Goal: Check status: Check status

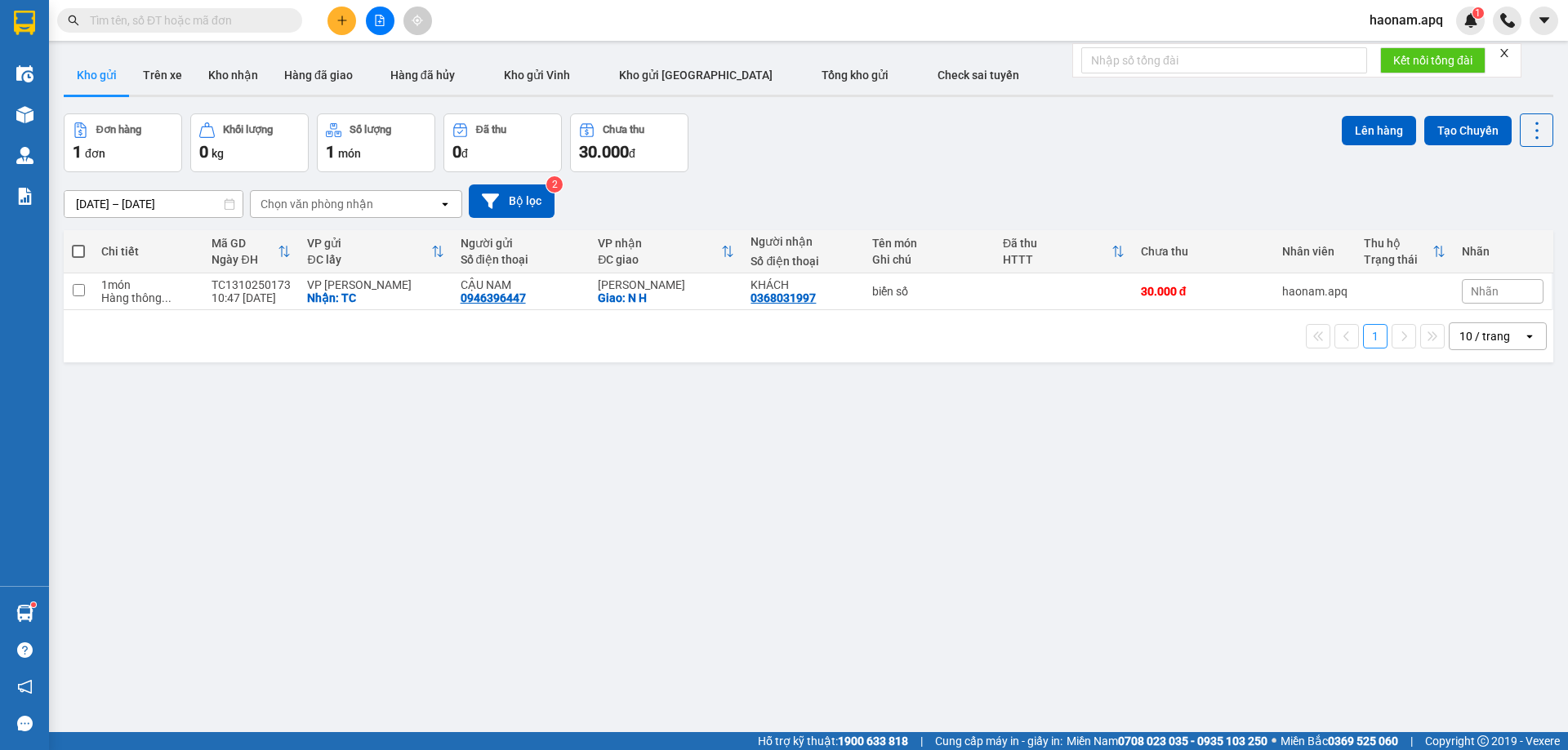
click at [257, 81] on button "Kho nhận" at bounding box center [234, 75] width 76 height 39
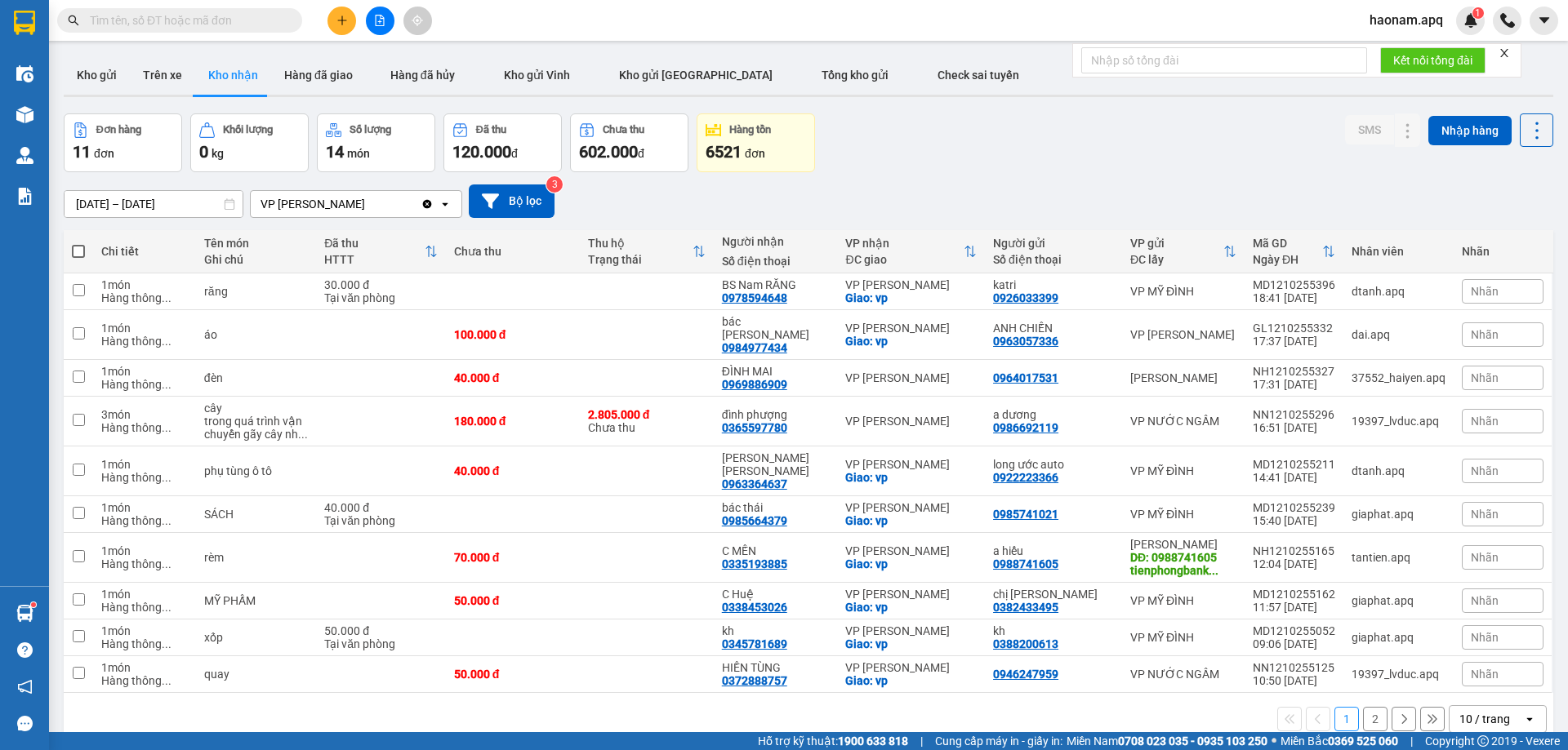
click at [87, 209] on input "[DATE] – [DATE]" at bounding box center [153, 204] width 178 height 26
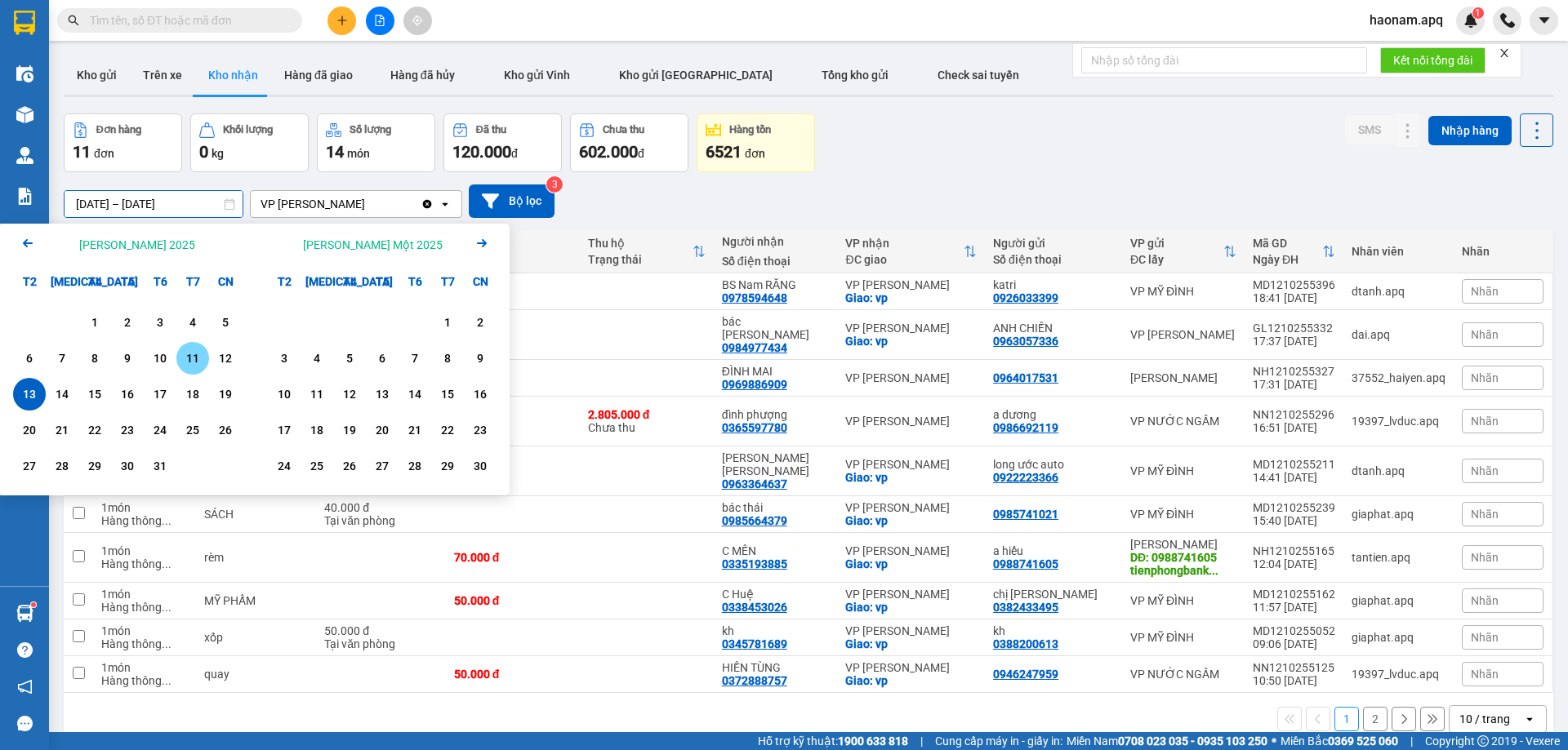
click at [179, 360] on div "11" at bounding box center [192, 358] width 33 height 33
click at [189, 356] on div "11" at bounding box center [192, 358] width 23 height 19
type input "[DATE] – [DATE]"
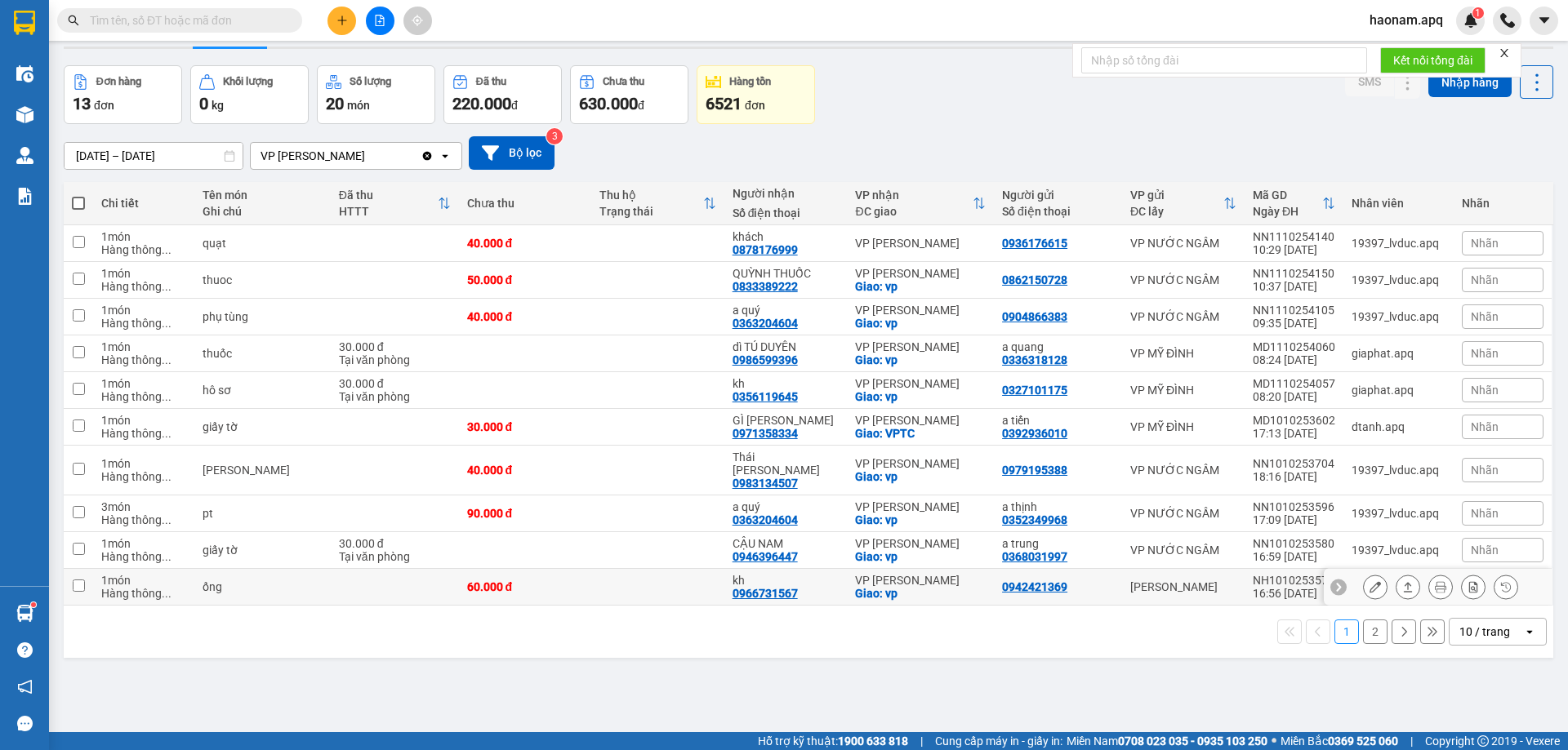
scroll to position [75, 0]
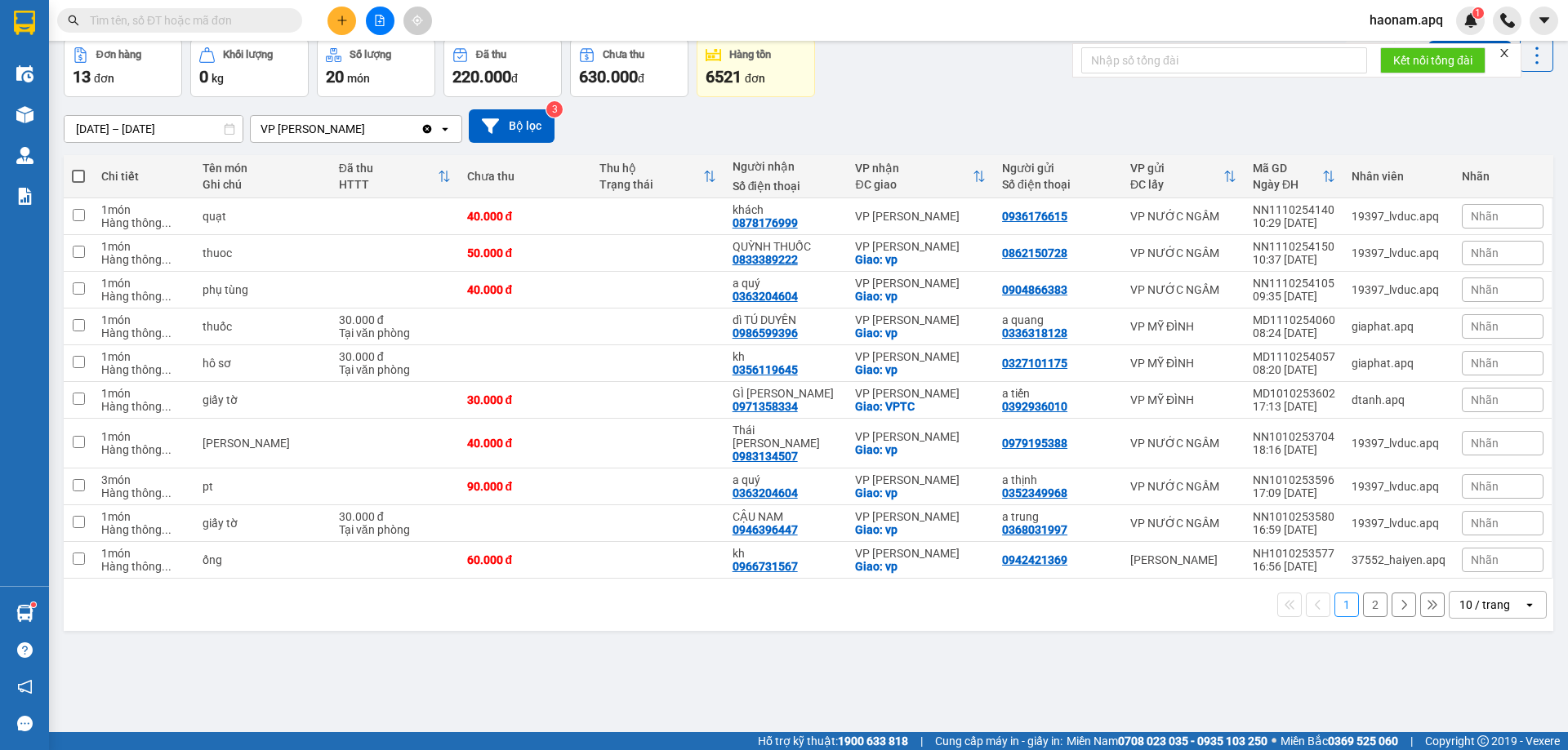
click at [1365, 593] on button "2" at bounding box center [1375, 604] width 25 height 25
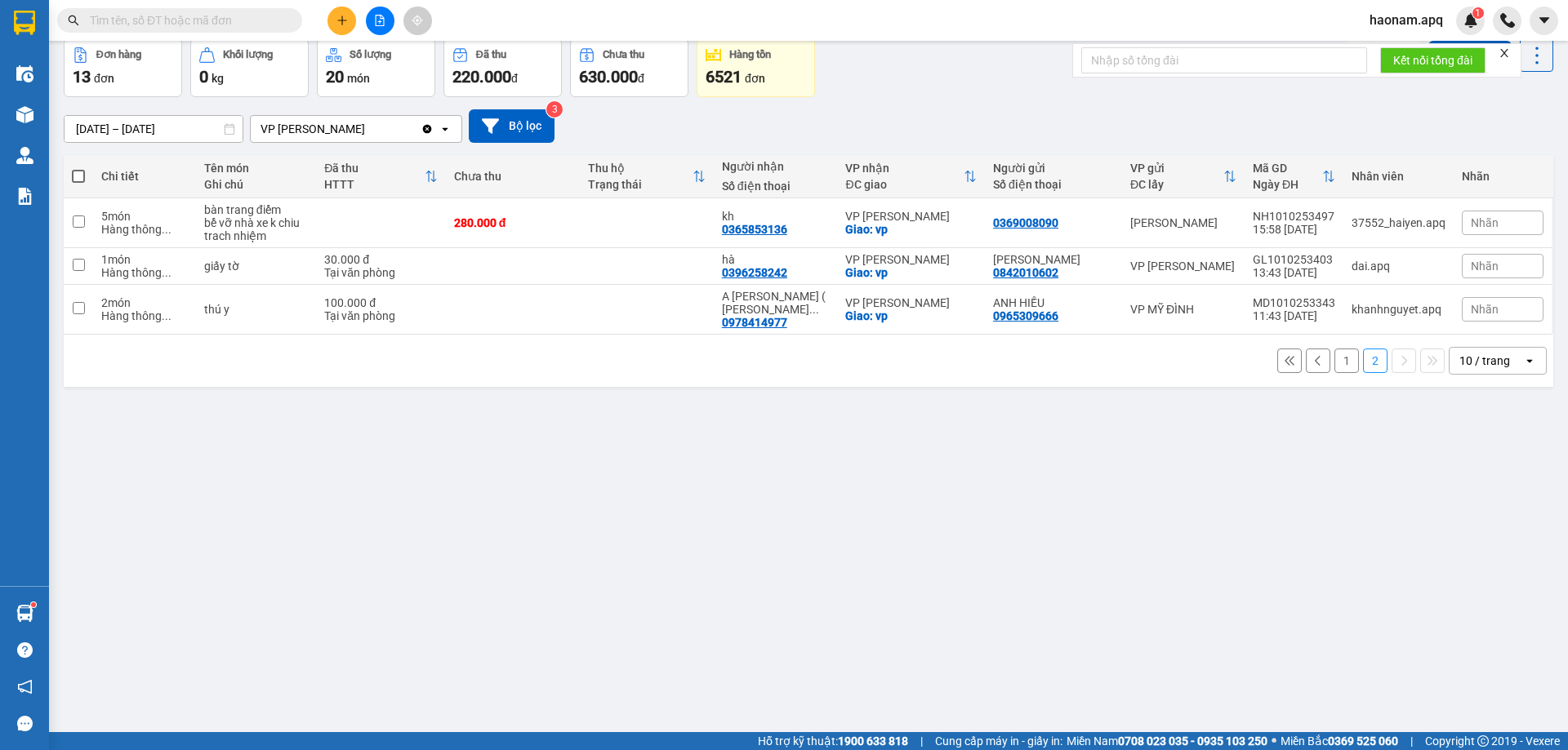
click at [1339, 349] on button "1" at bounding box center [1346, 361] width 25 height 25
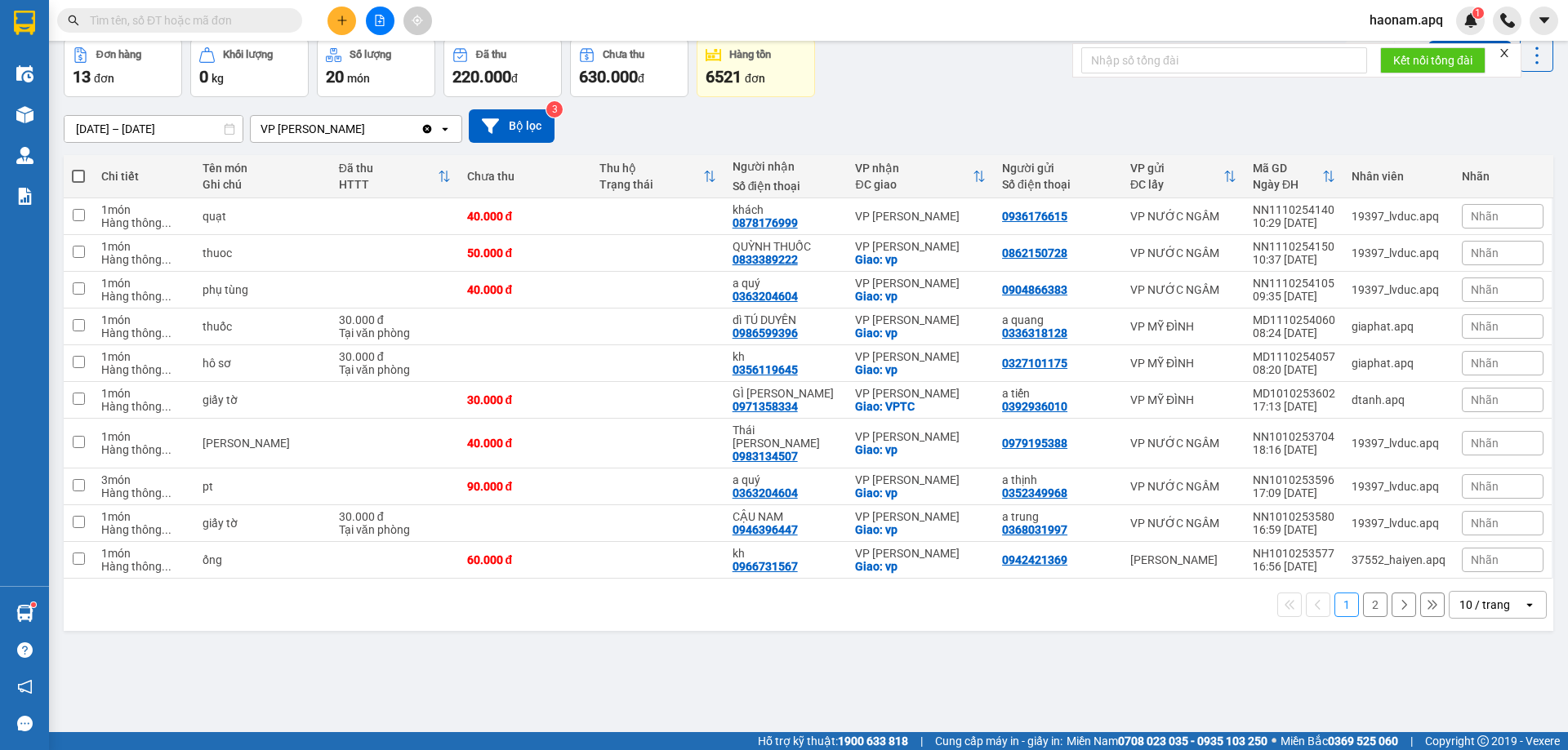
click at [1366, 593] on button "2" at bounding box center [1375, 604] width 25 height 25
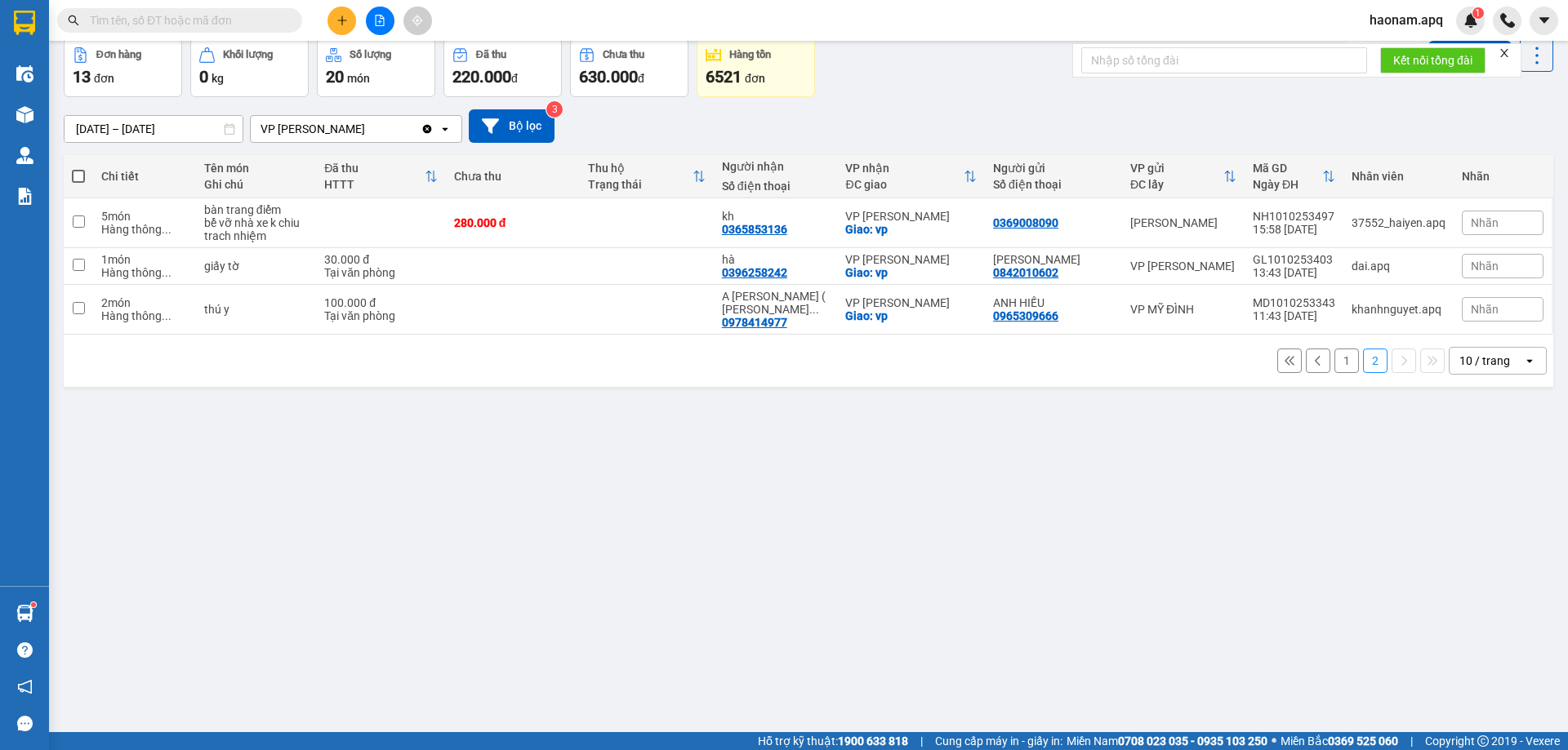
click at [1334, 355] on button "1" at bounding box center [1346, 361] width 25 height 25
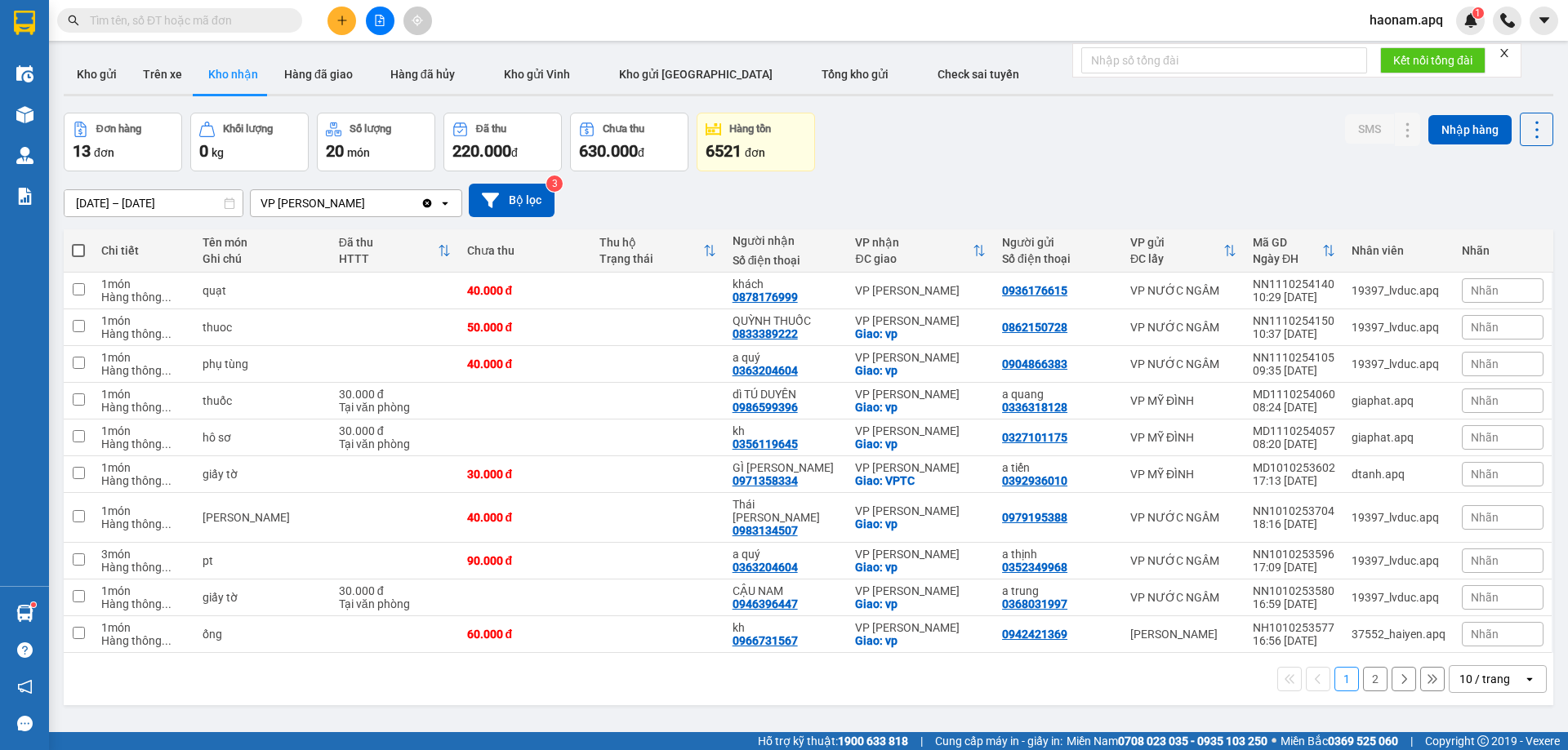
scroll to position [0, 0]
click at [98, 71] on button "Kho gửi" at bounding box center [97, 75] width 66 height 39
